Goal: Information Seeking & Learning: Learn about a topic

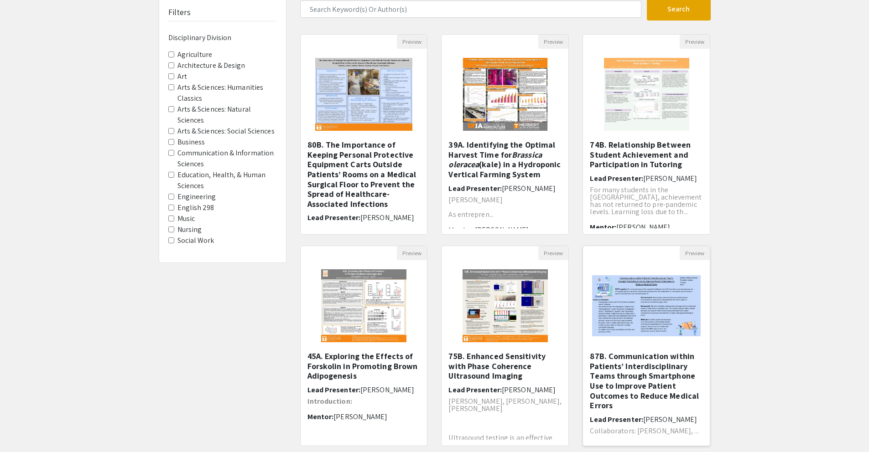
scroll to position [152, 0]
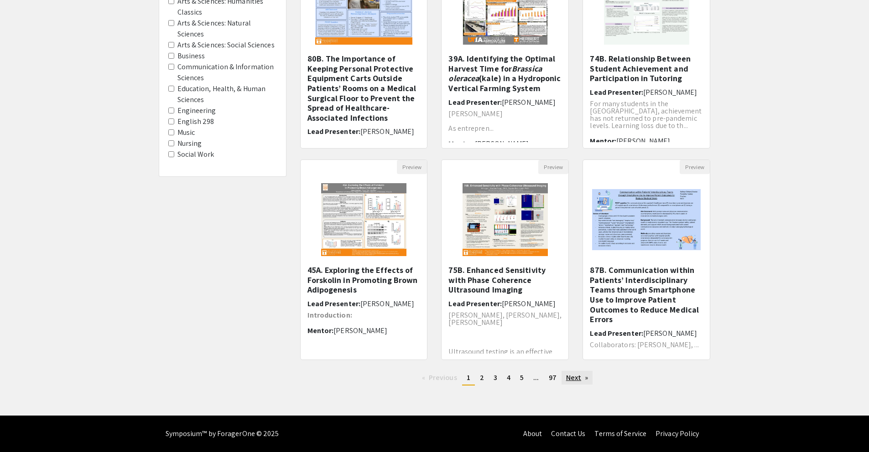
click at [573, 383] on link "Next page" at bounding box center [576, 378] width 31 height 14
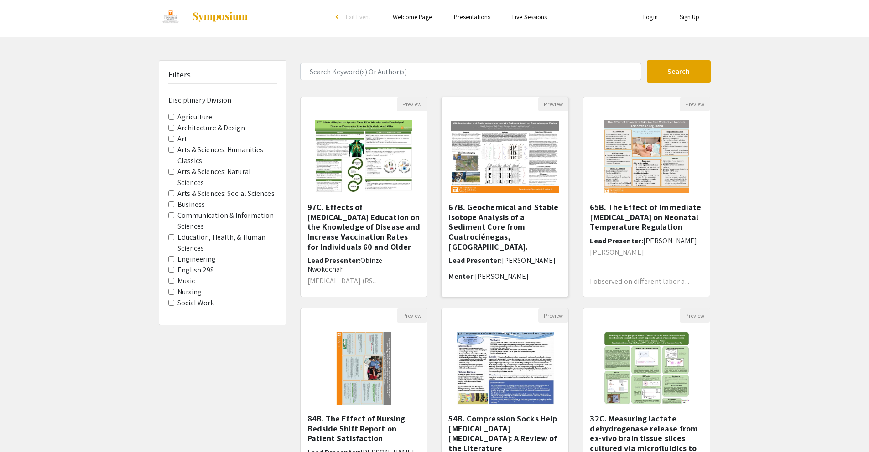
scroll to position [152, 0]
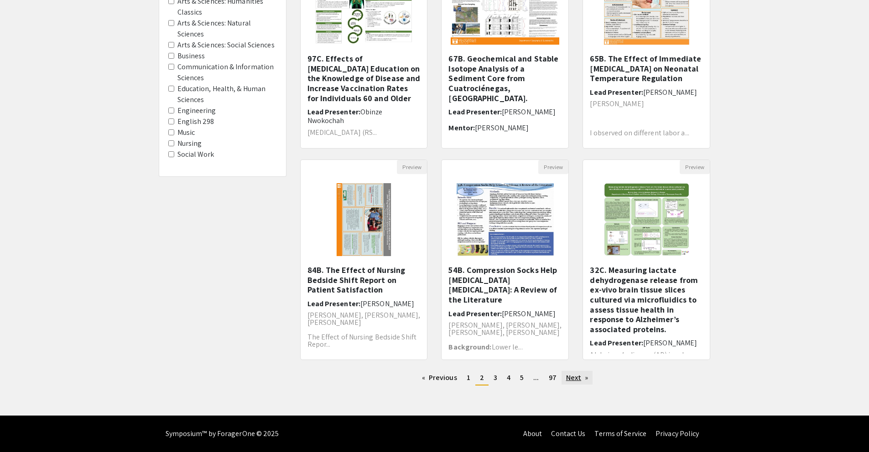
click at [569, 382] on link "Next page" at bounding box center [576, 378] width 31 height 14
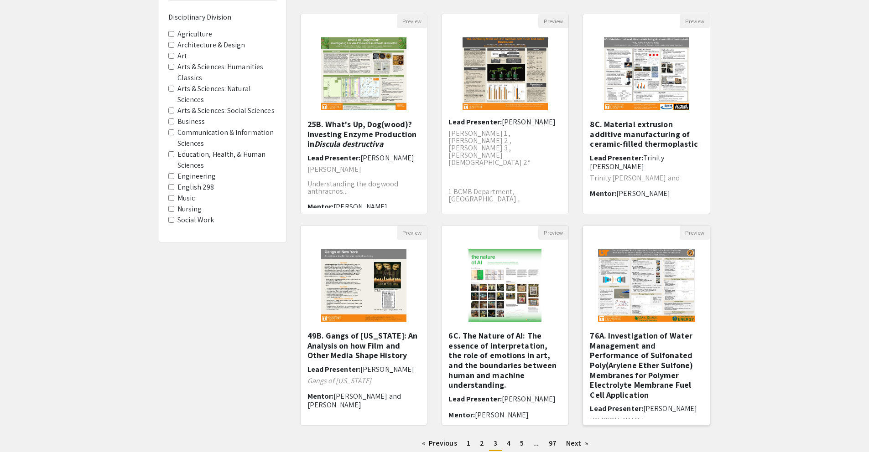
scroll to position [152, 0]
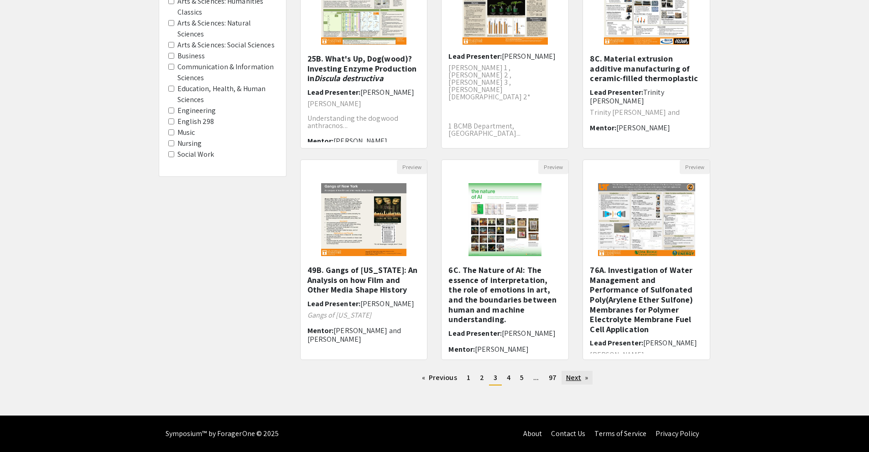
click at [580, 383] on link "Next page" at bounding box center [576, 378] width 31 height 14
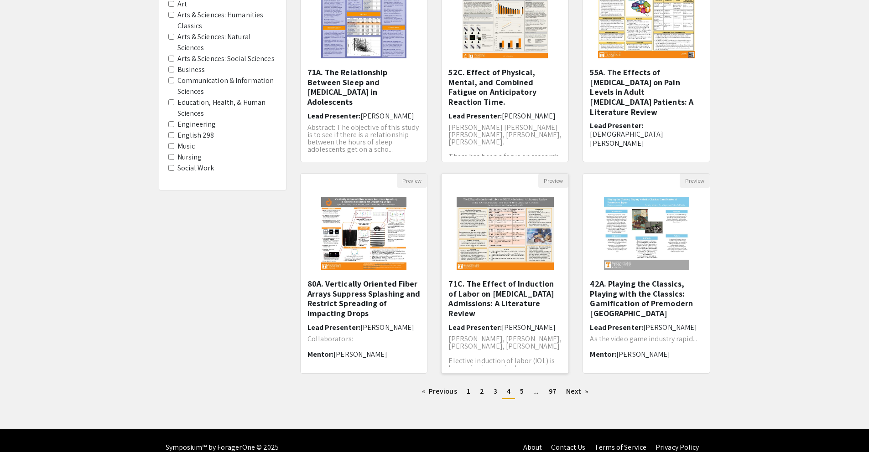
scroll to position [152, 0]
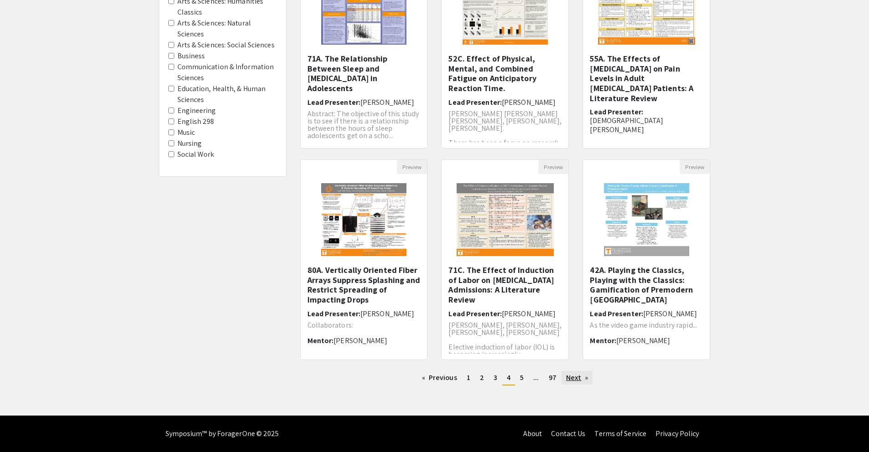
click at [578, 376] on link "Next page" at bounding box center [576, 378] width 31 height 14
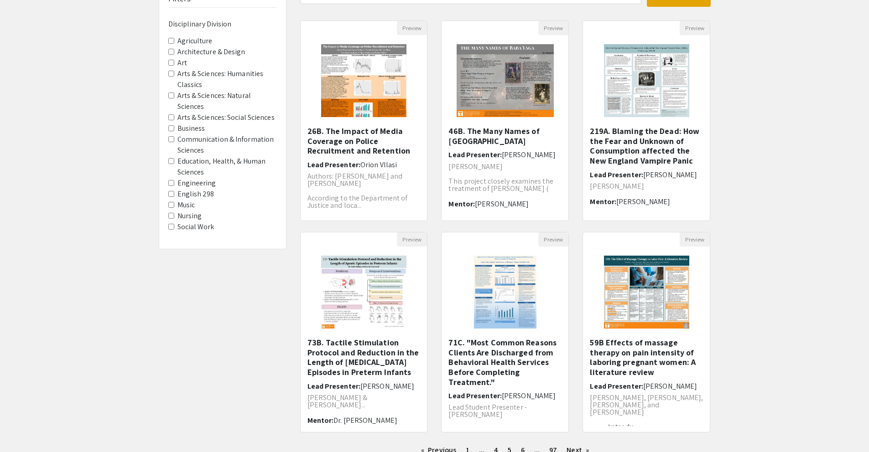
scroll to position [152, 0]
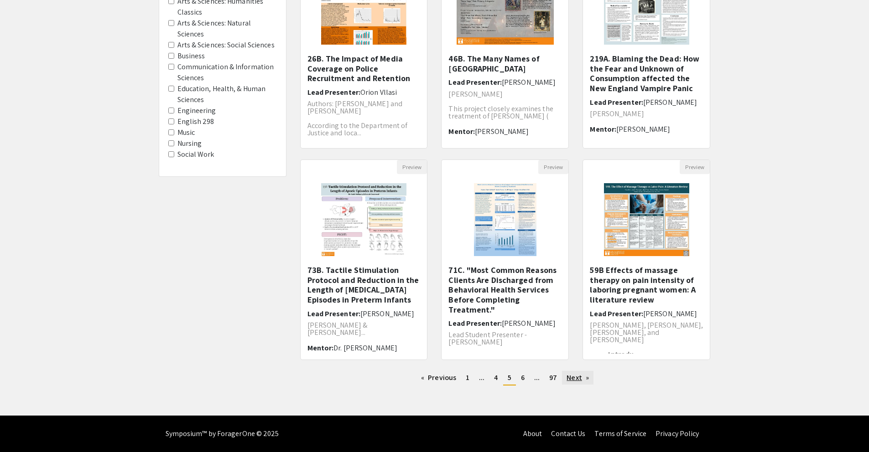
click at [574, 376] on link "Next page" at bounding box center [577, 378] width 31 height 14
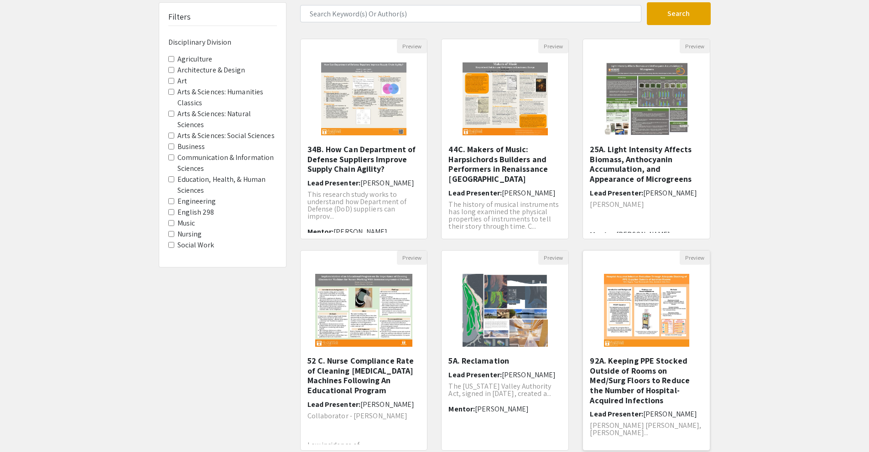
scroll to position [152, 0]
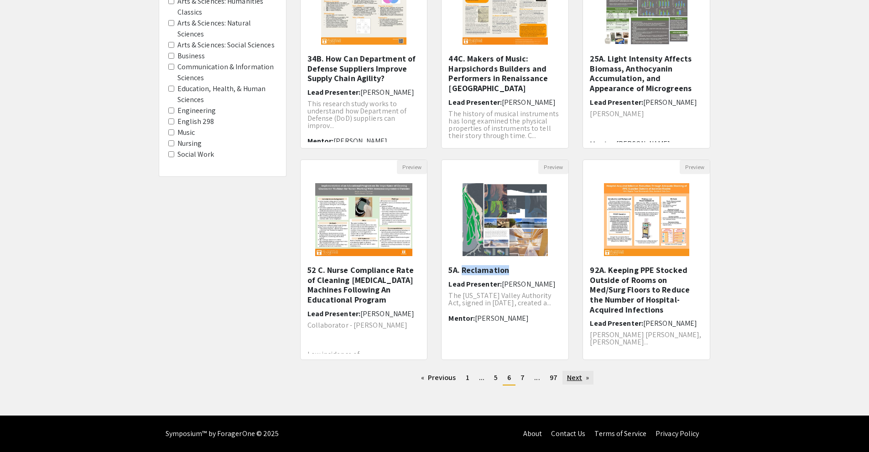
click at [571, 375] on link "Next page" at bounding box center [577, 378] width 31 height 14
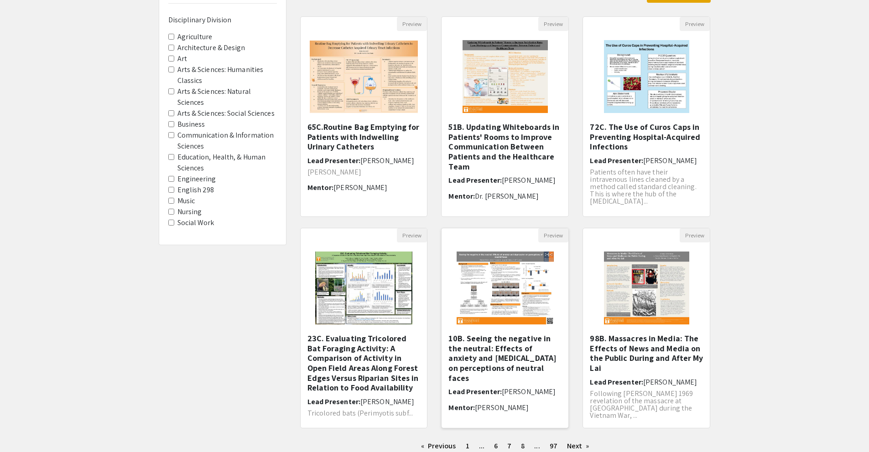
scroll to position [152, 0]
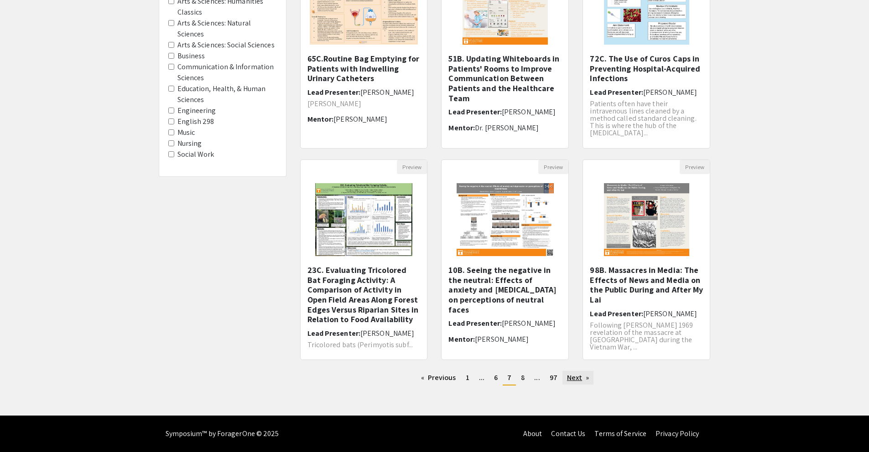
click at [585, 377] on link "Next page" at bounding box center [577, 378] width 31 height 14
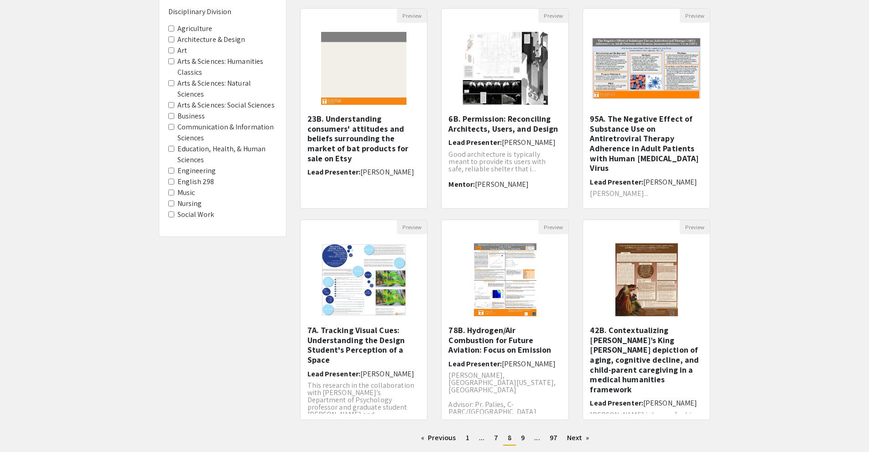
scroll to position [152, 0]
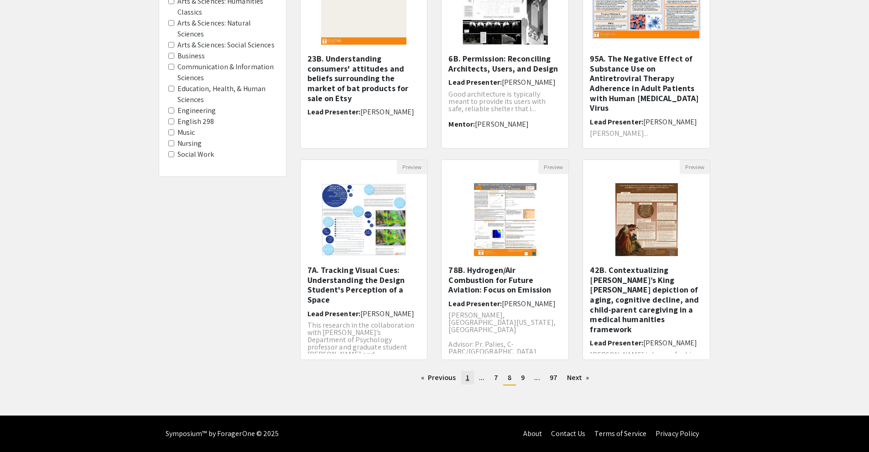
click at [471, 377] on link "page 1" at bounding box center [467, 378] width 13 height 14
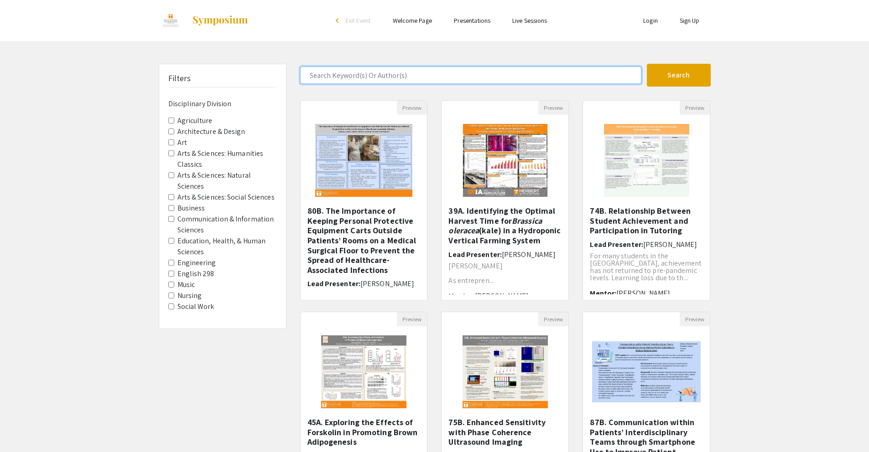
click at [375, 78] on input "Search Keyword(s) Or Author(s)" at bounding box center [470, 75] width 341 height 17
type input "[PERSON_NAME]"
click at [647, 64] on button "Search" at bounding box center [679, 75] width 64 height 23
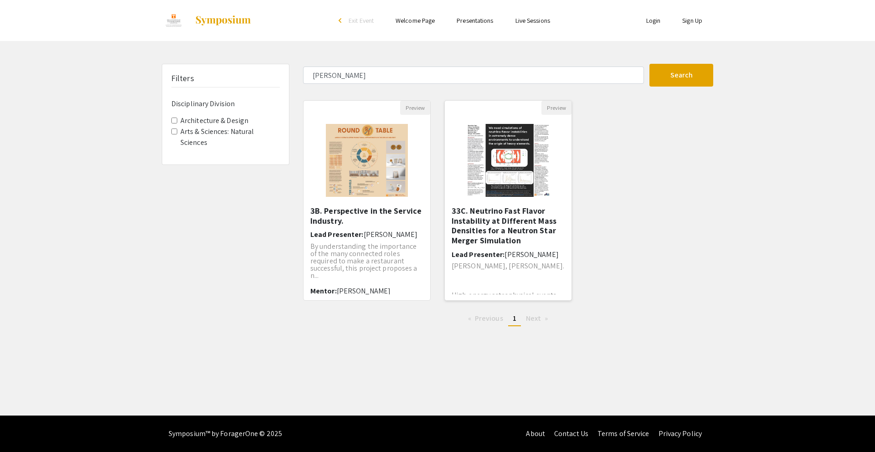
click at [490, 226] on h5 "33C. Neutrino Fast Flavor Instability at Different Mass Densities for a Neutron…" at bounding box center [508, 225] width 113 height 39
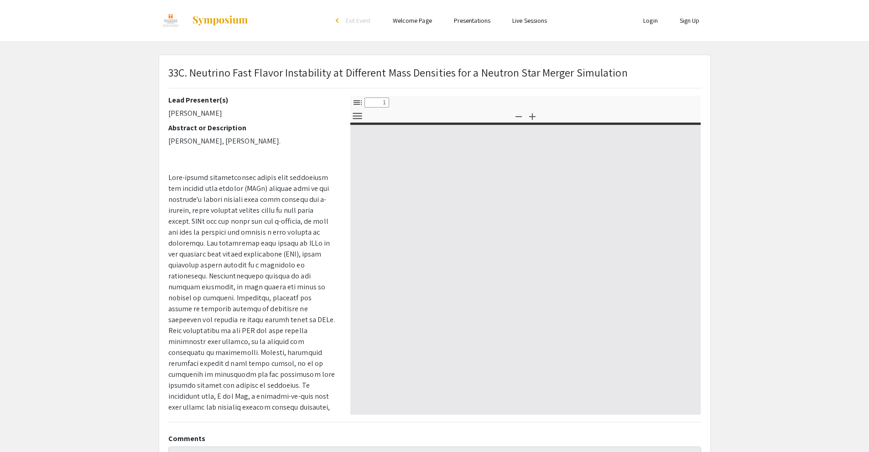
select select "custom"
type input "0"
select select "custom"
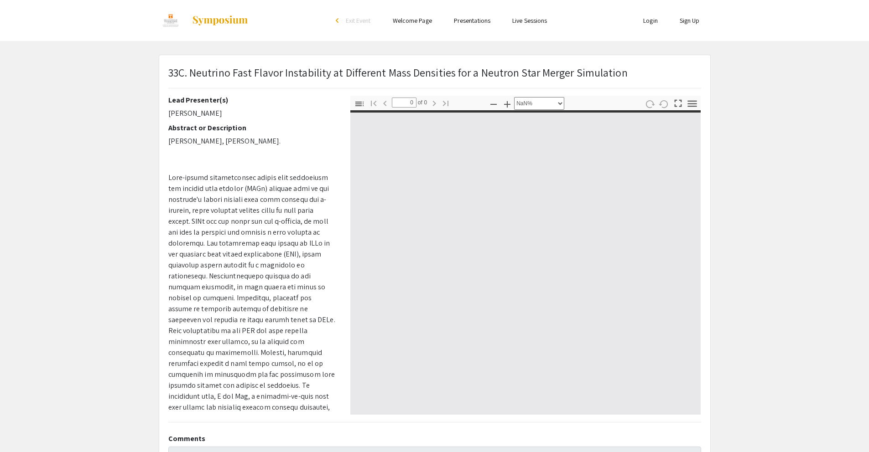
type input "1"
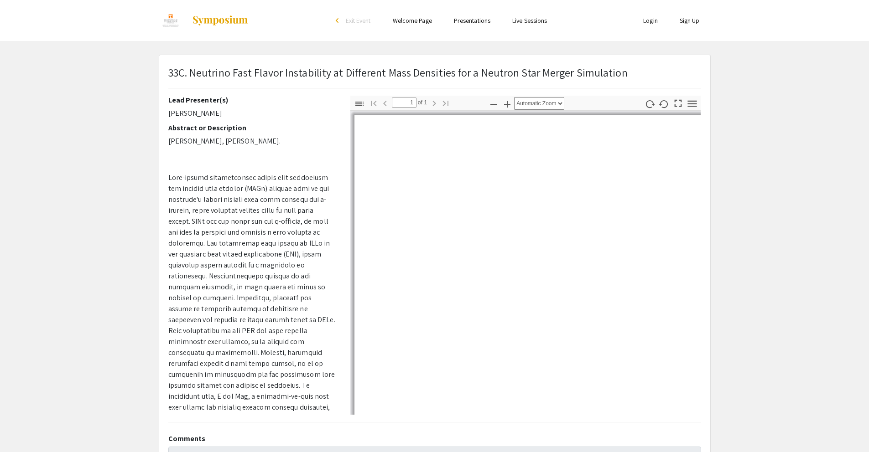
select select "auto"
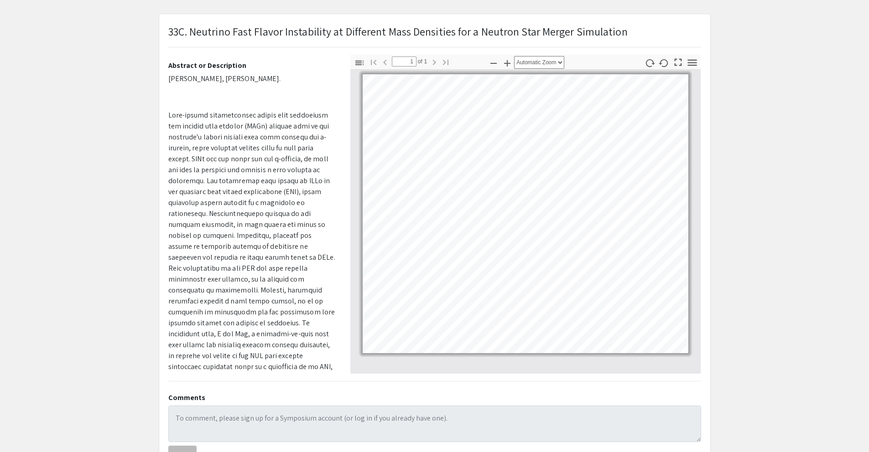
scroll to position [39, 0]
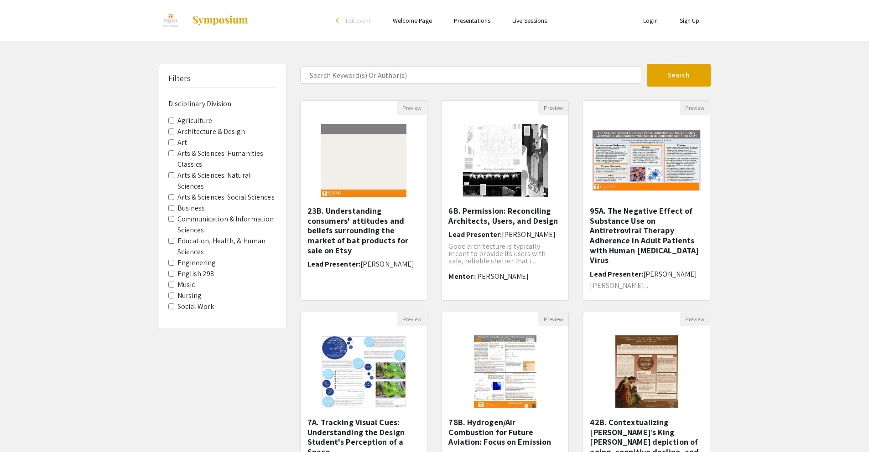
scroll to position [152, 0]
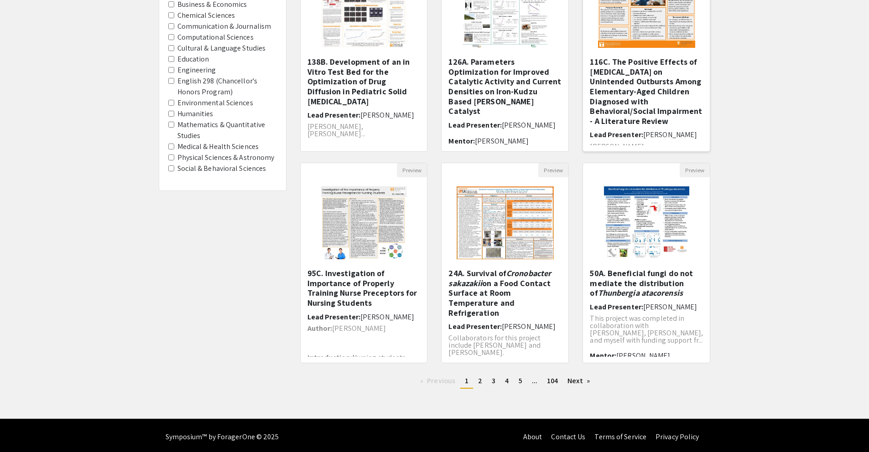
scroll to position [152, 0]
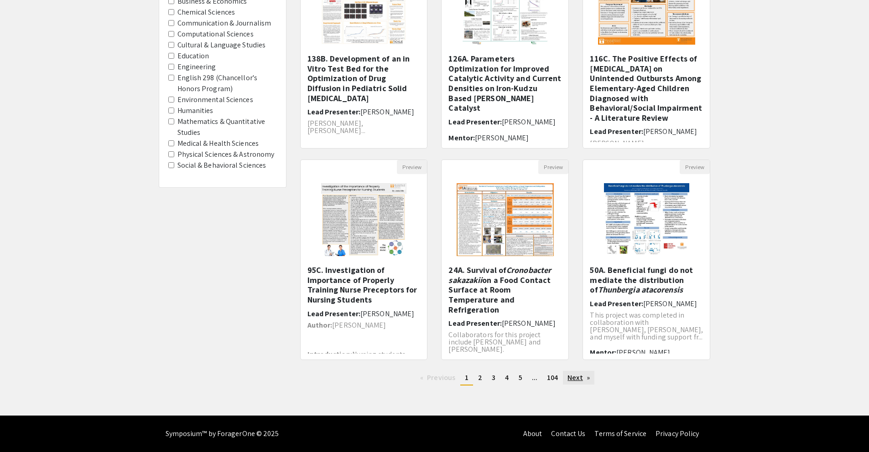
click at [584, 373] on link "Next page" at bounding box center [578, 378] width 31 height 14
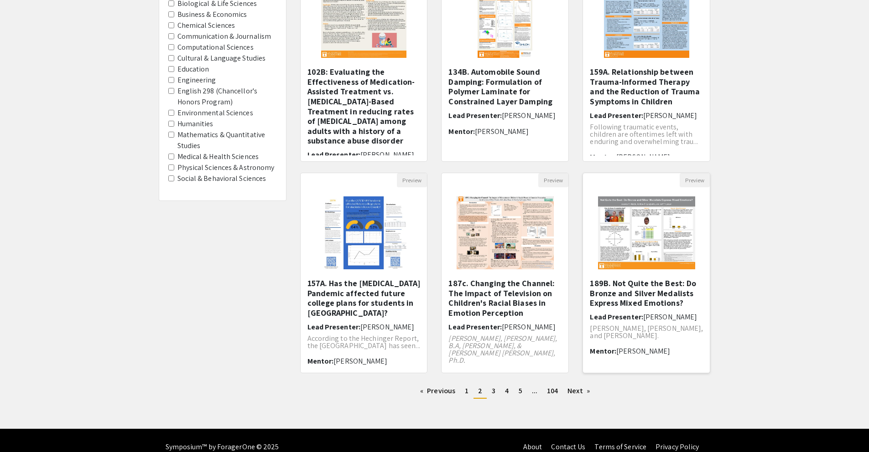
scroll to position [152, 0]
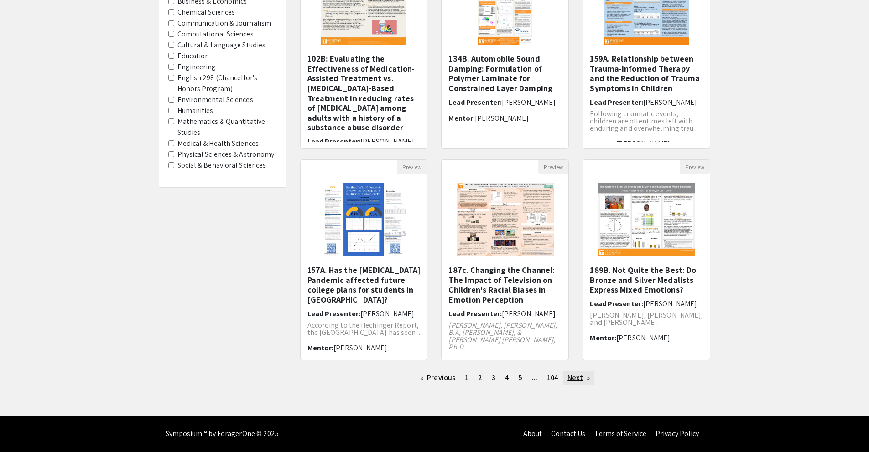
click at [584, 377] on link "Next page" at bounding box center [578, 378] width 31 height 14
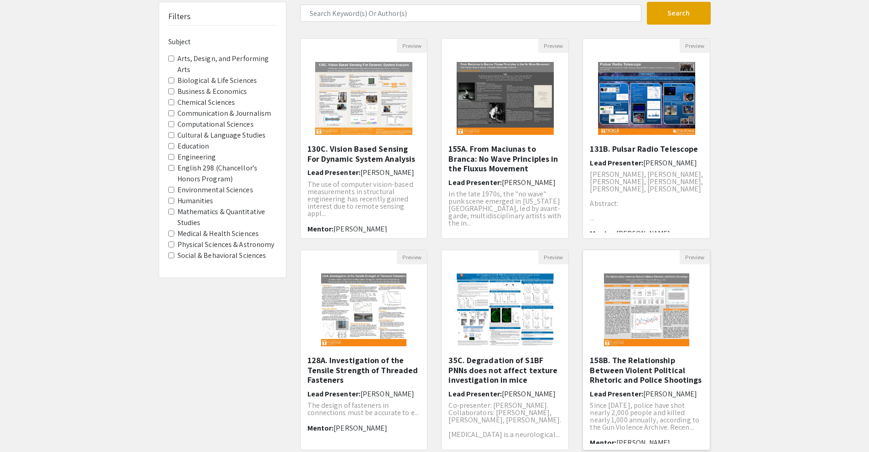
scroll to position [152, 0]
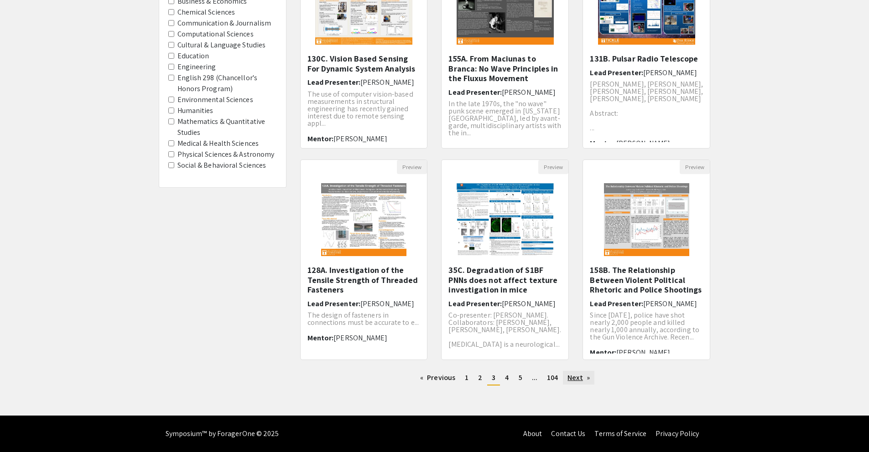
click at [580, 373] on link "Next page" at bounding box center [578, 378] width 31 height 14
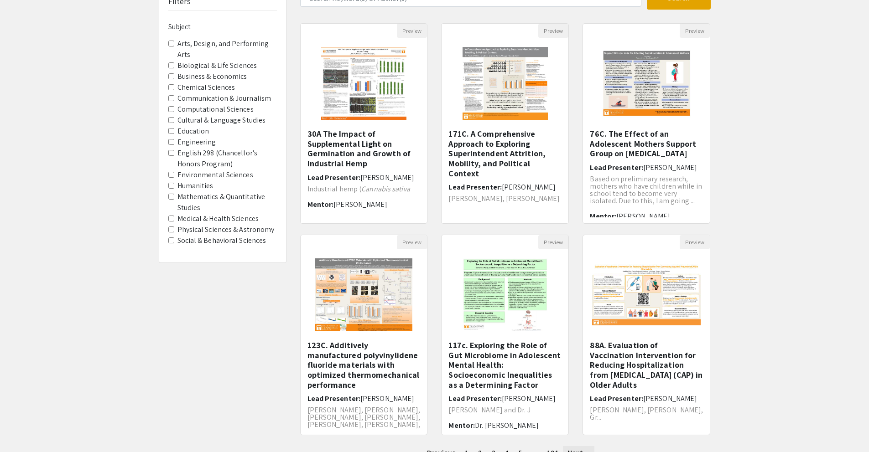
scroll to position [152, 0]
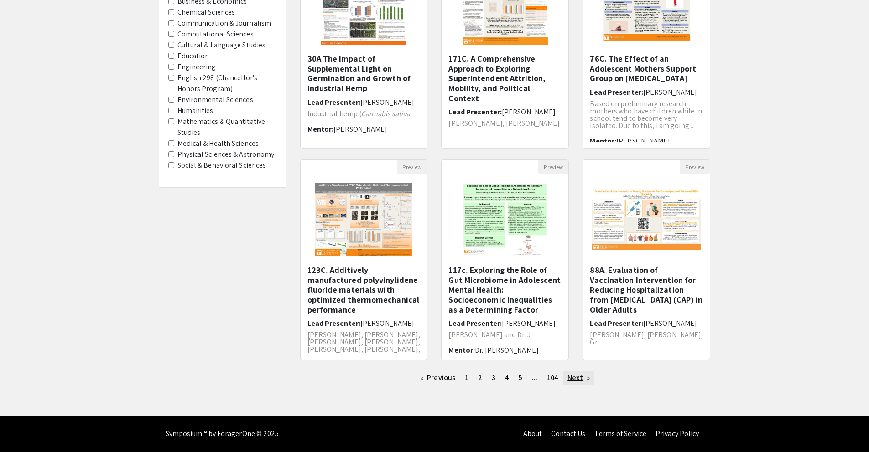
click at [580, 375] on link "Next page" at bounding box center [578, 378] width 31 height 14
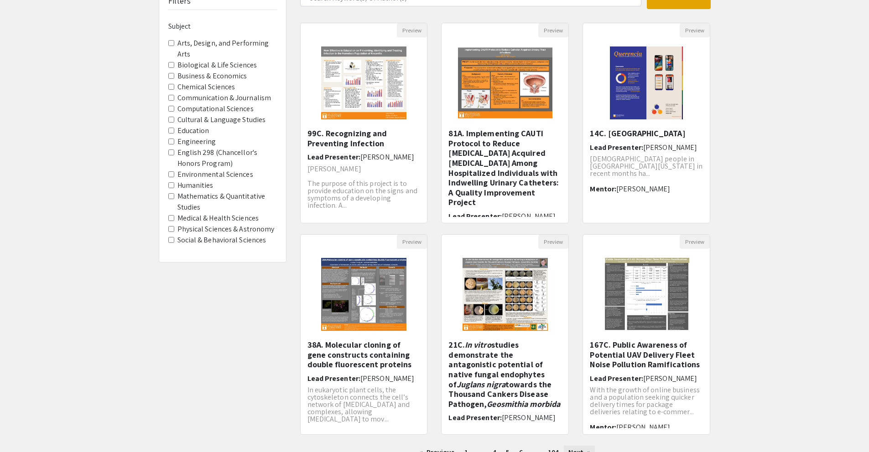
scroll to position [152, 0]
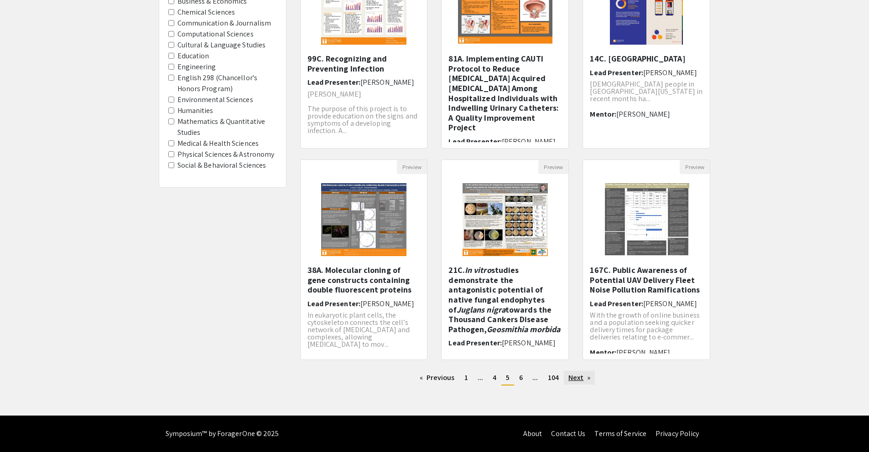
click at [580, 375] on link "Next page" at bounding box center [579, 378] width 31 height 14
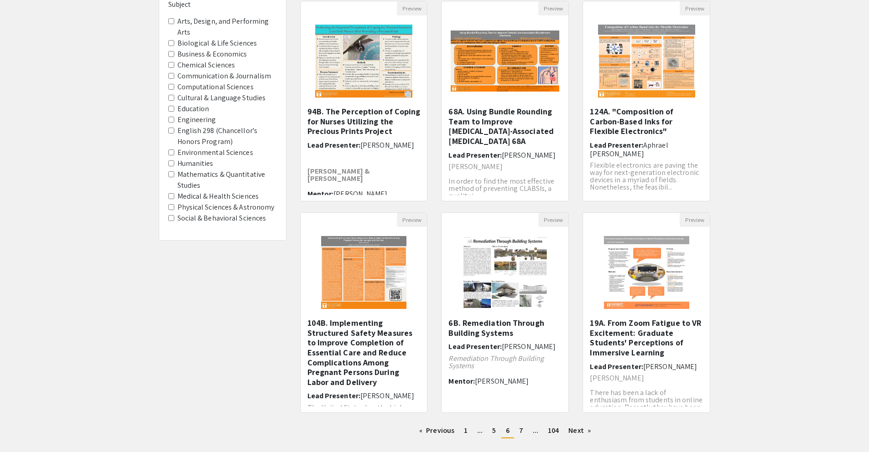
scroll to position [152, 0]
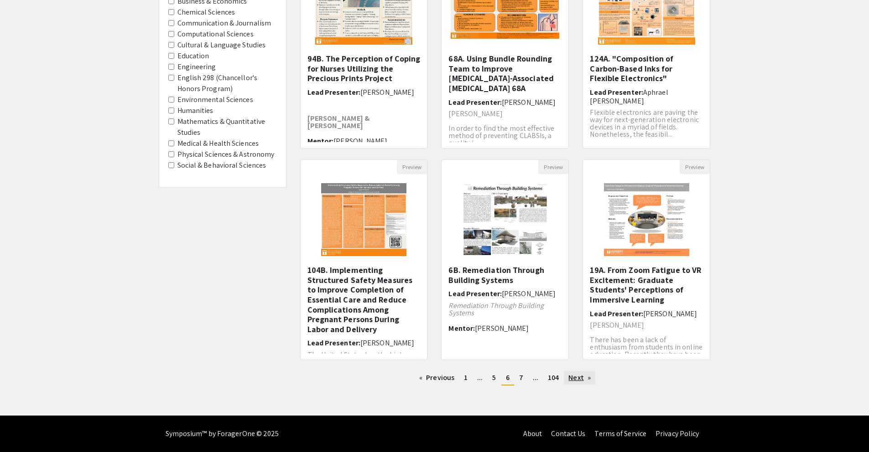
click at [573, 375] on link "Next page" at bounding box center [579, 378] width 31 height 14
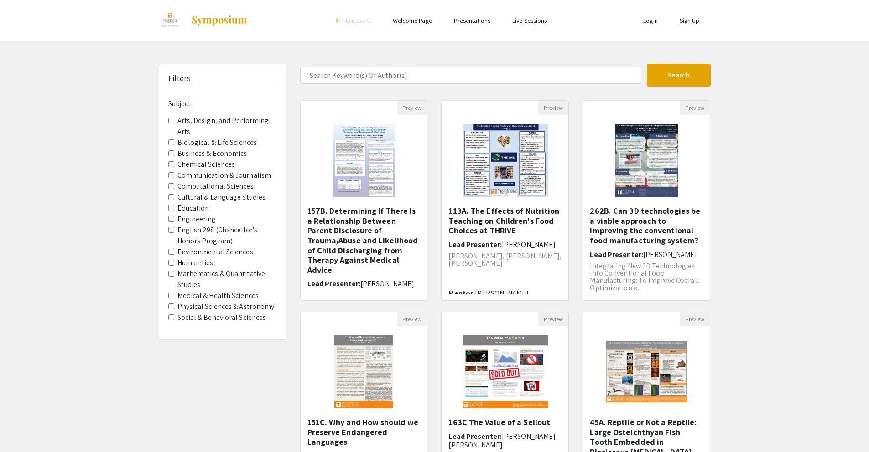
scroll to position [152, 0]
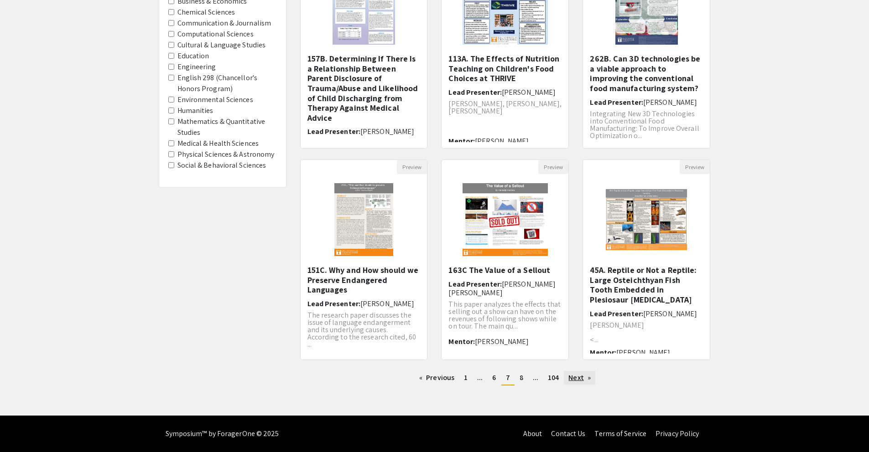
click at [581, 376] on link "Next page" at bounding box center [579, 378] width 31 height 14
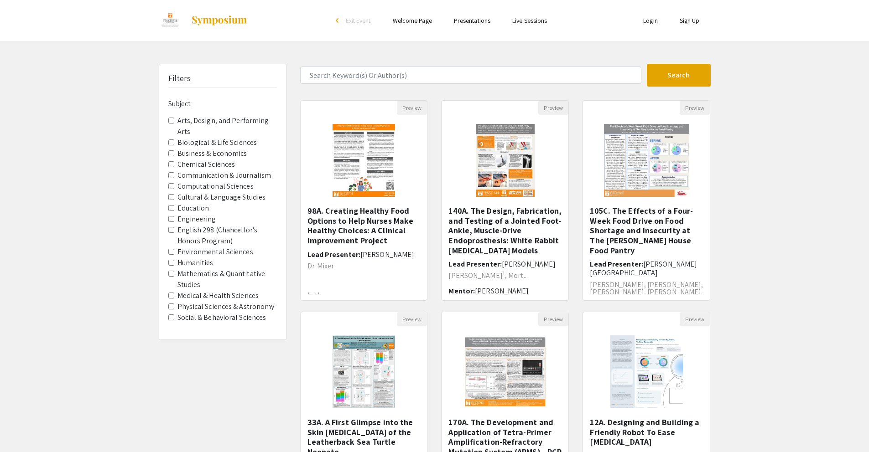
scroll to position [152, 0]
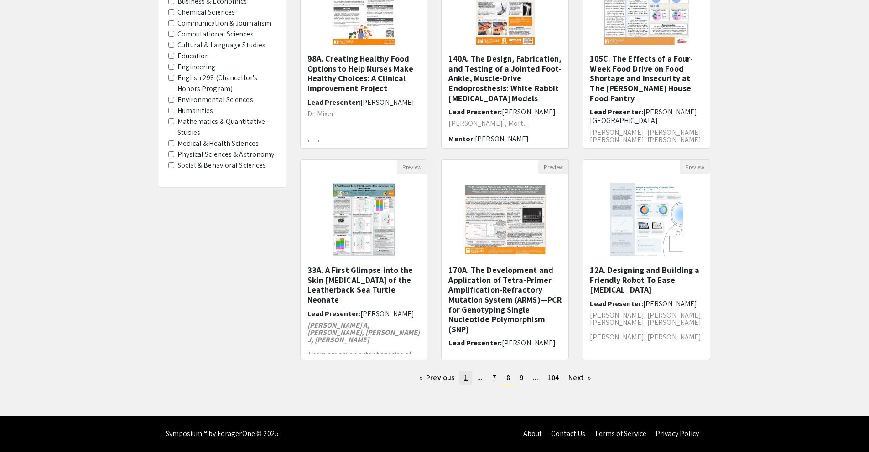
click at [465, 380] on span "1" at bounding box center [466, 378] width 4 height 10
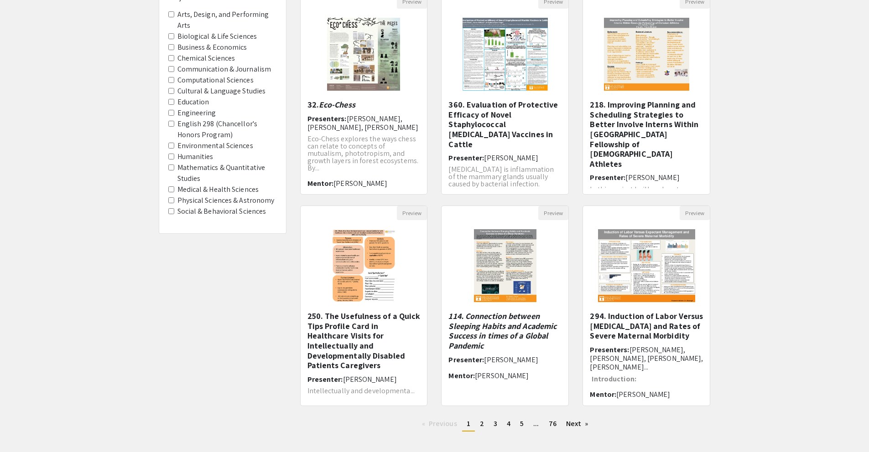
scroll to position [152, 0]
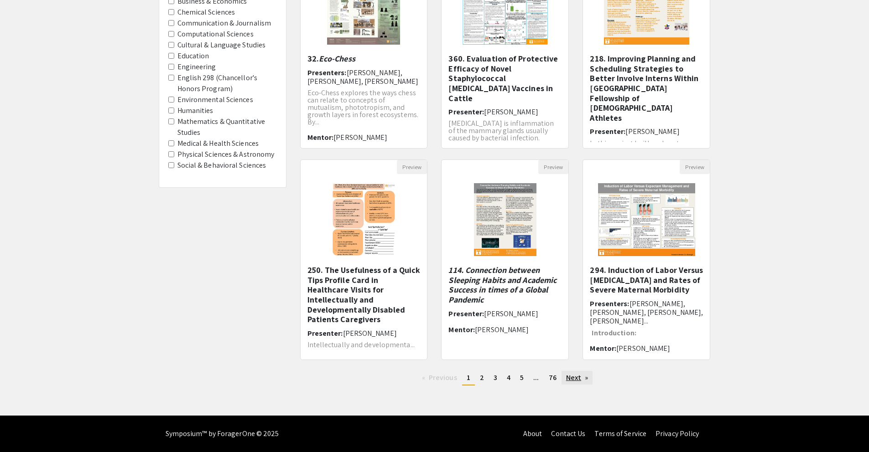
click at [586, 378] on link "Next page" at bounding box center [576, 378] width 31 height 14
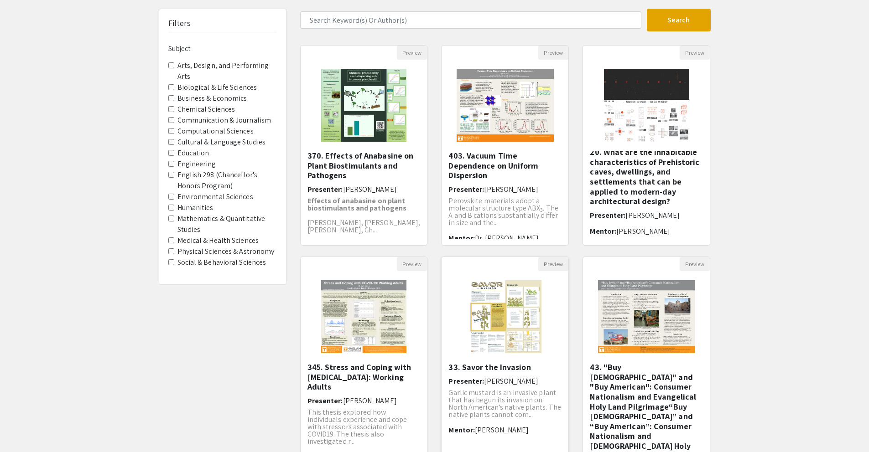
scroll to position [152, 0]
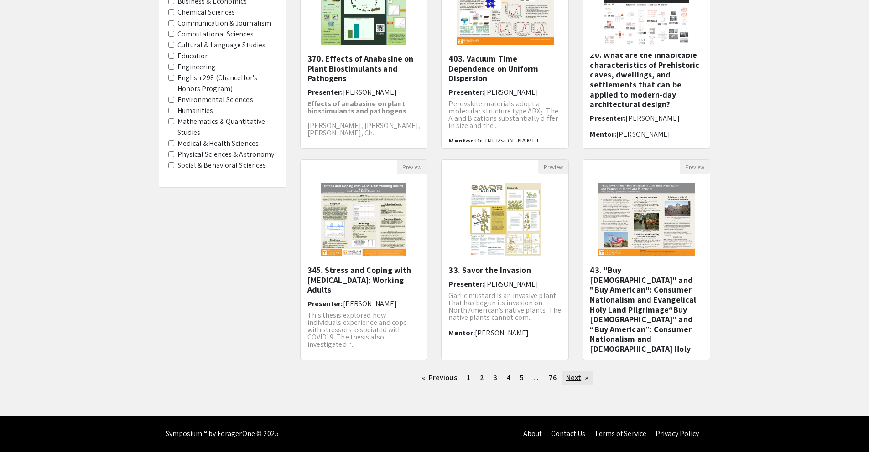
click at [567, 377] on link "Next page" at bounding box center [576, 378] width 31 height 14
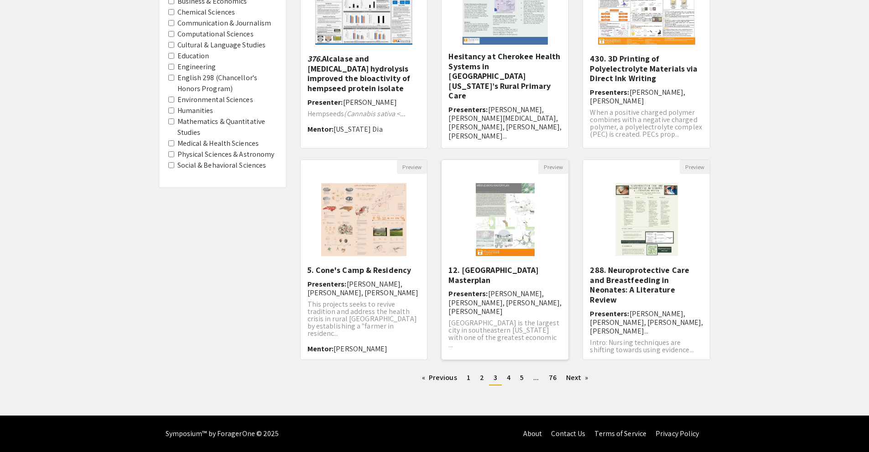
scroll to position [10, 0]
click at [471, 377] on link "page 1" at bounding box center [468, 378] width 13 height 14
